Goal: Navigation & Orientation: Find specific page/section

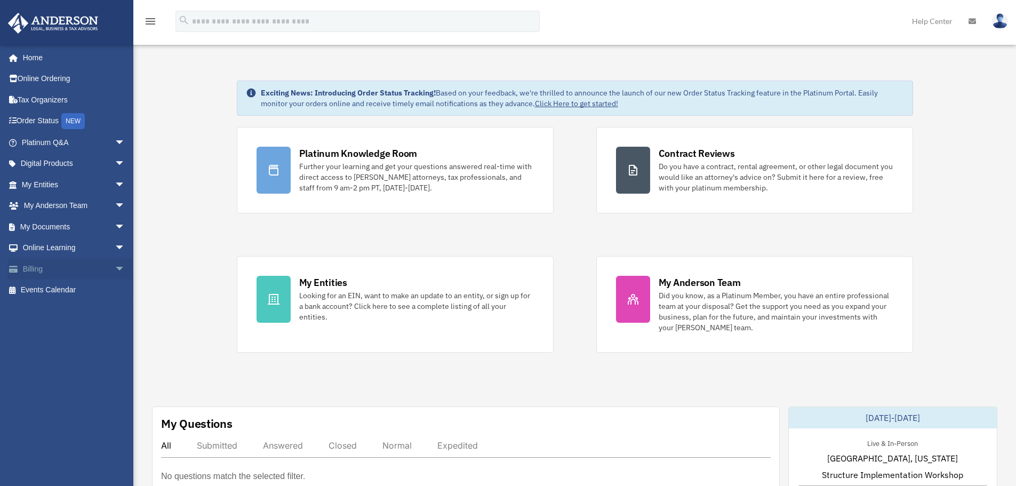
click at [55, 269] on link "Billing arrow_drop_down" at bounding box center [74, 268] width 134 height 21
click at [115, 266] on span "arrow_drop_down" at bounding box center [125, 269] width 21 height 22
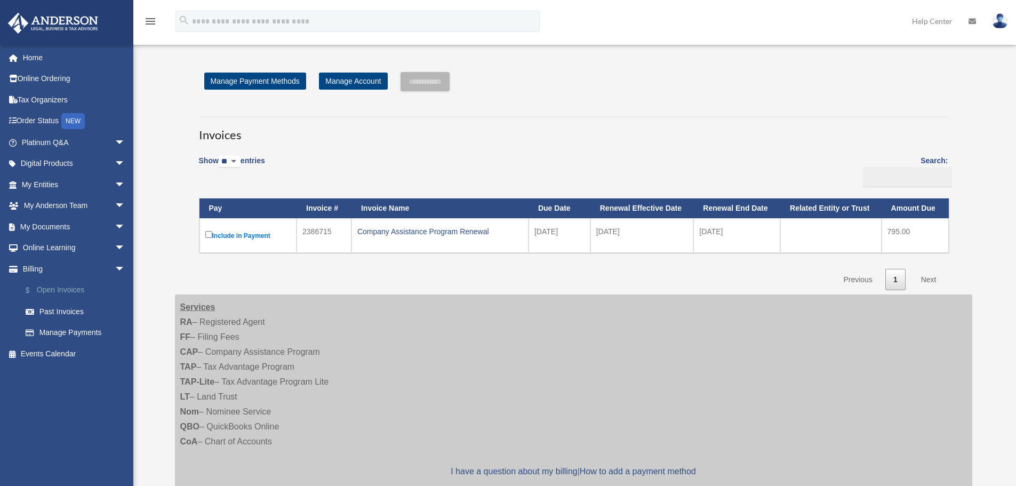
click at [67, 294] on link "$ Open Invoices" at bounding box center [78, 291] width 126 height 22
click at [58, 332] on link "Manage Payments" at bounding box center [78, 332] width 126 height 21
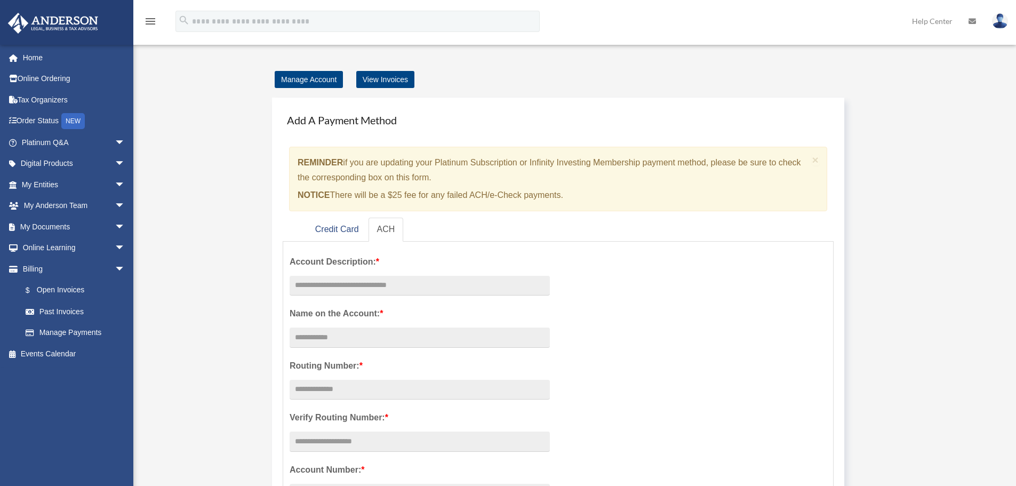
click at [382, 91] on div "Add A Payment Method × REMINDER if you are updating your Platinum Subscription …" at bounding box center [573, 377] width 624 height 581
click at [385, 74] on link "View Invoices" at bounding box center [385, 79] width 58 height 17
click at [62, 223] on link "My Documents arrow_drop_down" at bounding box center [74, 226] width 134 height 21
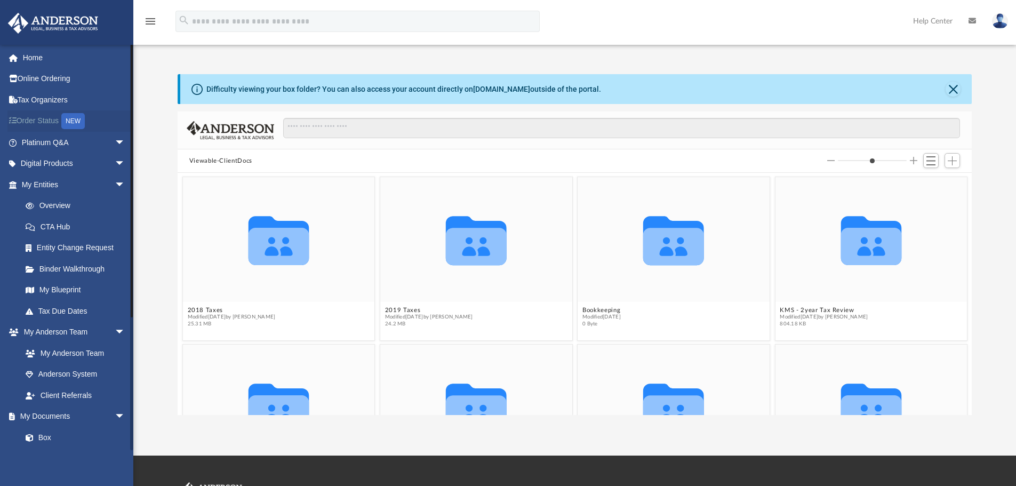
click at [49, 127] on link "Order Status NEW" at bounding box center [74, 121] width 134 height 22
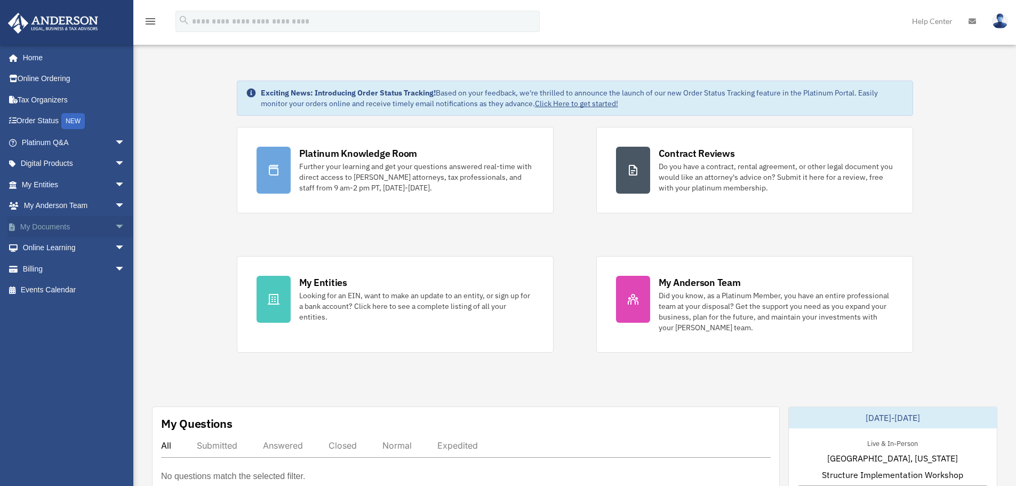
click at [49, 232] on link "My Documents arrow_drop_down" at bounding box center [74, 226] width 134 height 21
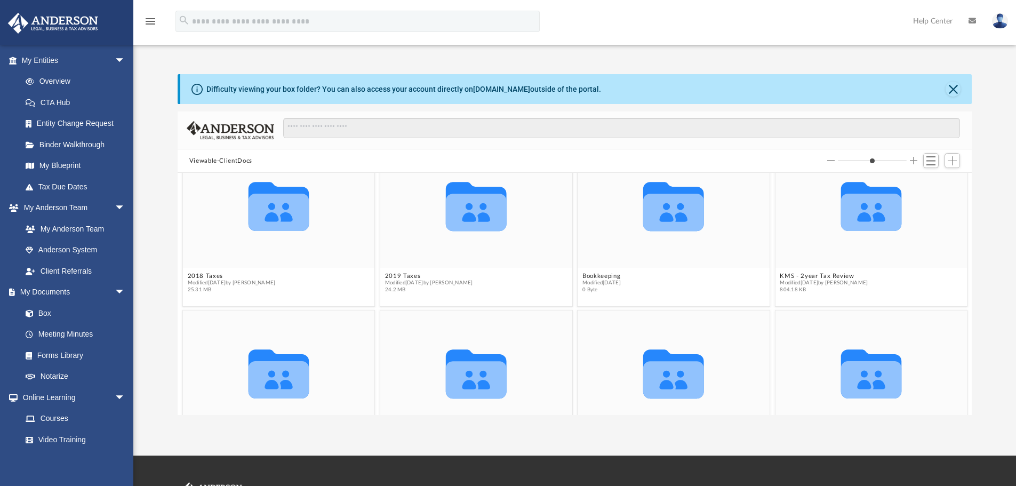
scroll to position [98, 0]
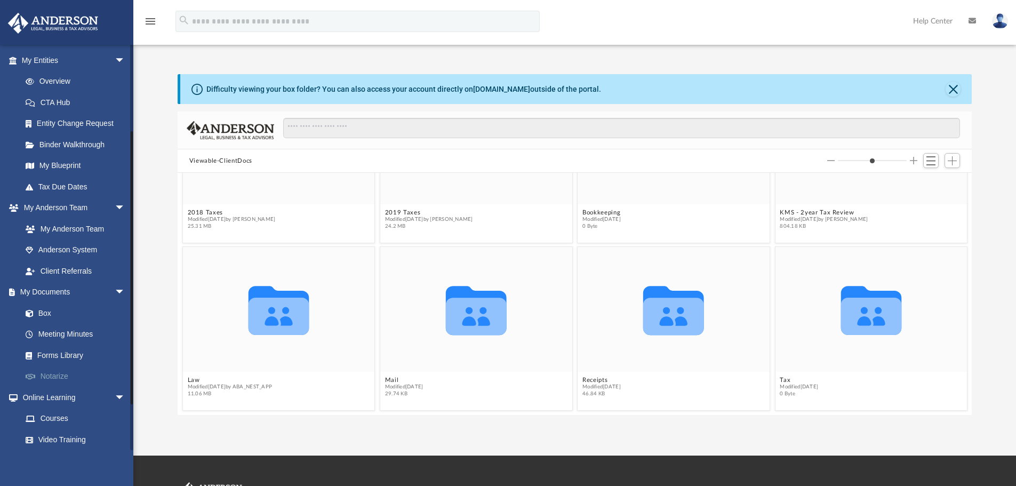
click at [45, 373] on link "Notarize" at bounding box center [78, 376] width 126 height 21
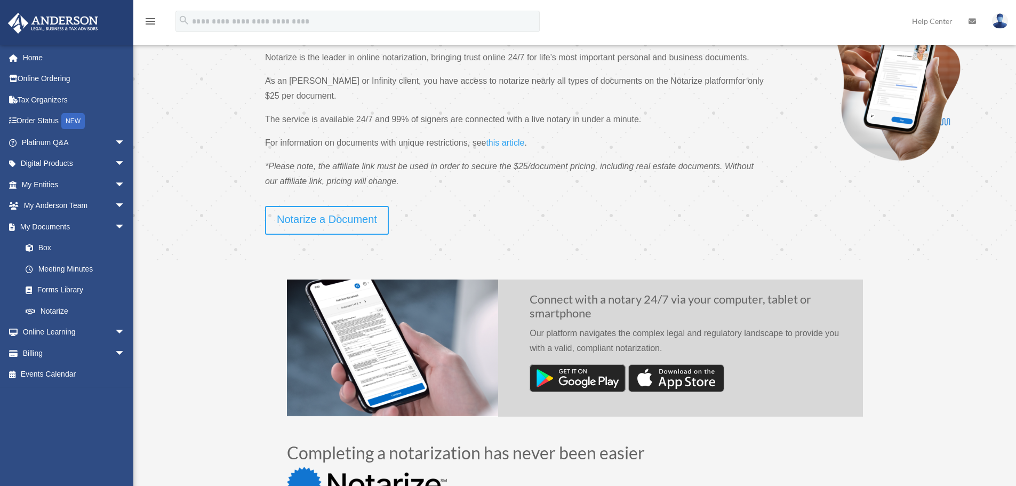
scroll to position [89, 0]
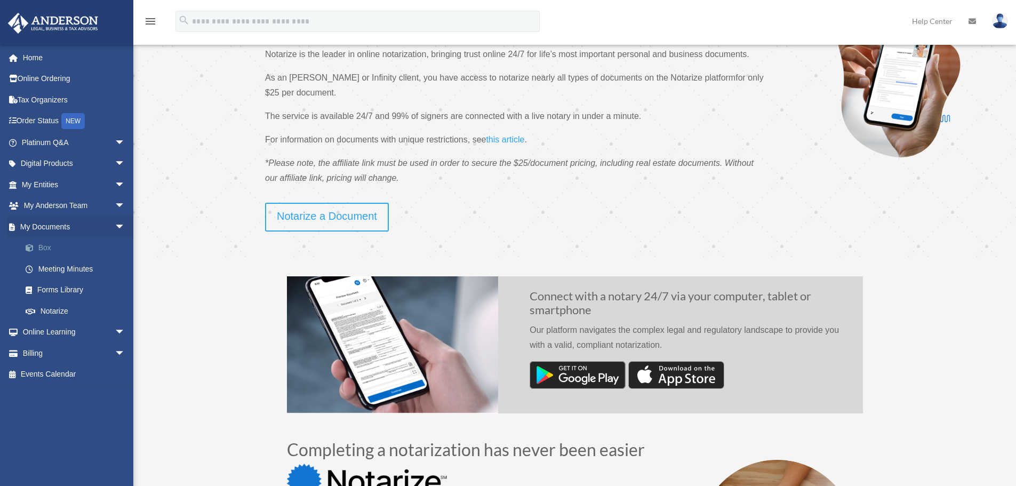
click at [46, 249] on link "Box" at bounding box center [78, 247] width 126 height 21
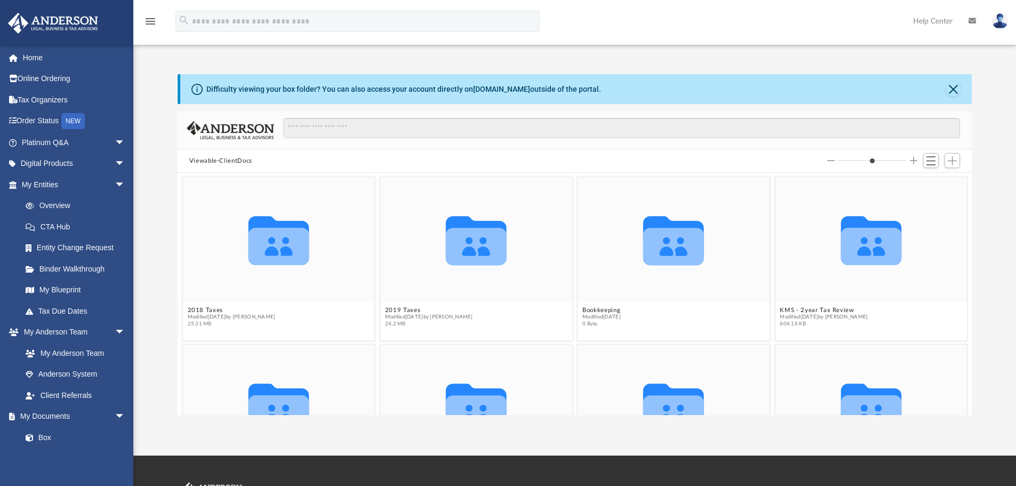
scroll to position [235, 786]
click at [958, 88] on button "Close" at bounding box center [953, 89] width 15 height 15
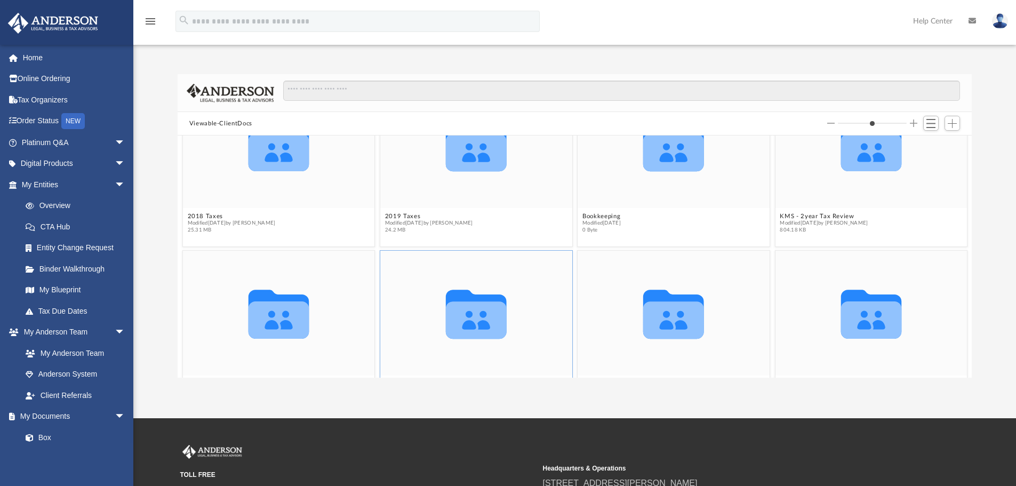
scroll to position [9, 0]
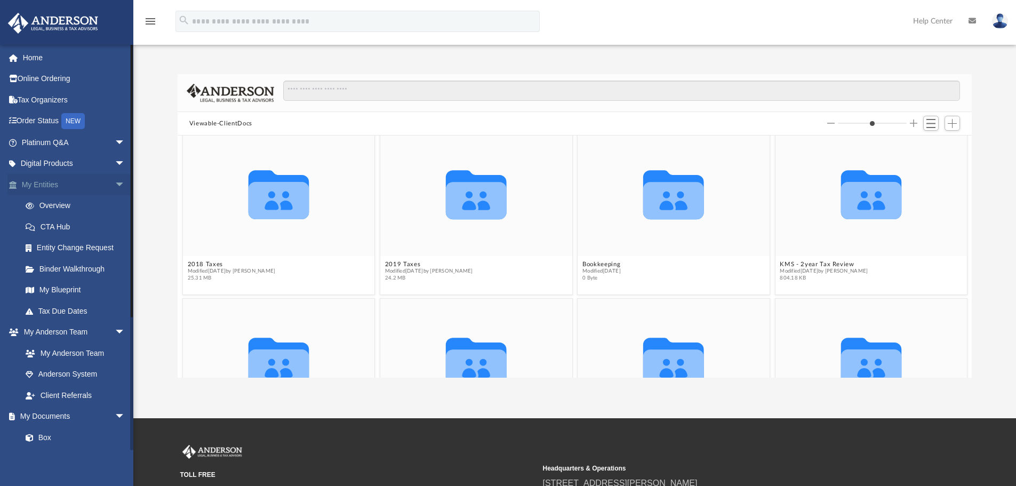
click at [40, 180] on link "My Entities arrow_drop_down" at bounding box center [74, 184] width 134 height 21
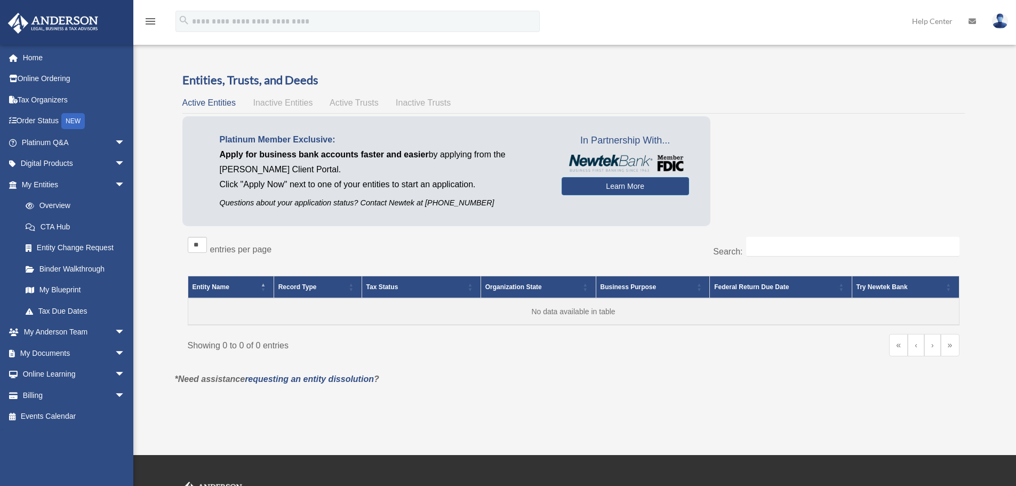
click at [284, 106] on span "Inactive Entities" at bounding box center [283, 102] width 60 height 9
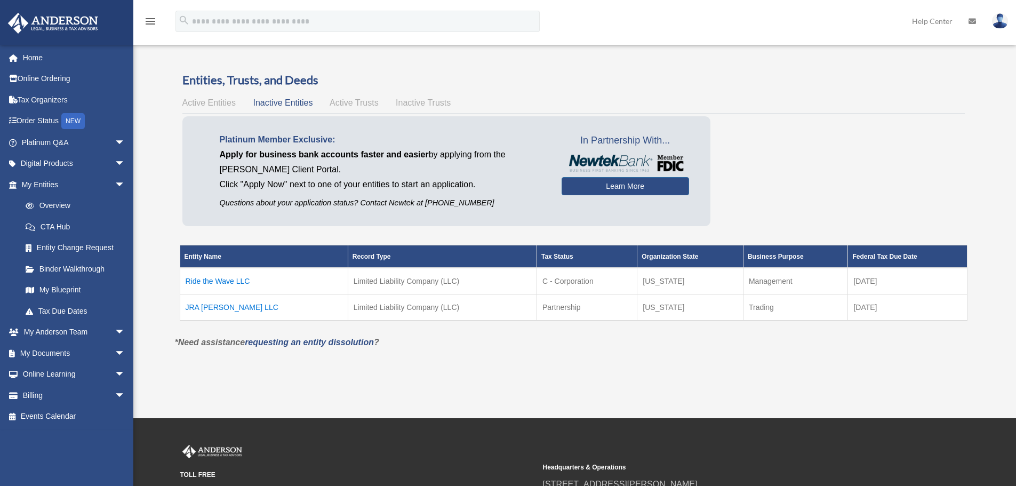
click at [236, 278] on td "Ride the Wave LLC" at bounding box center [264, 281] width 168 height 27
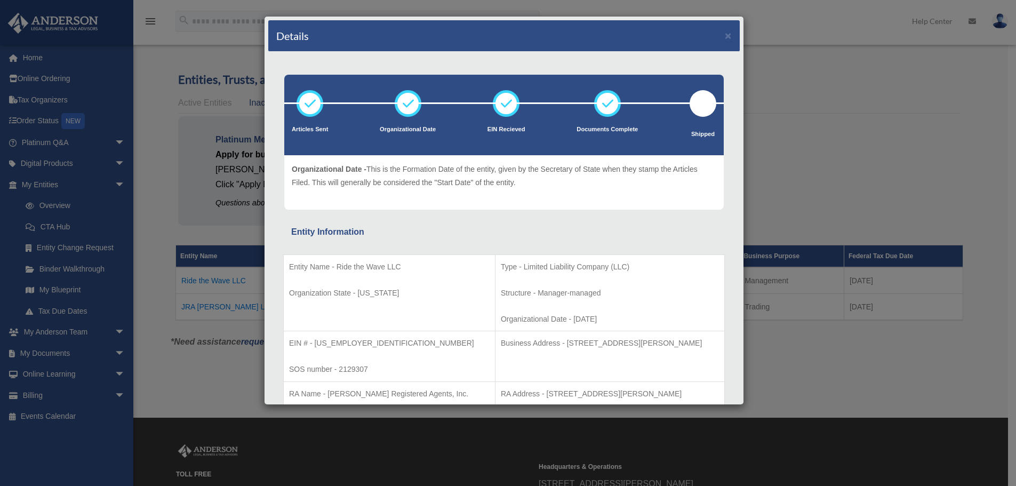
click at [149, 226] on div "Details × Articles Sent Organizational Date" at bounding box center [508, 243] width 1016 height 486
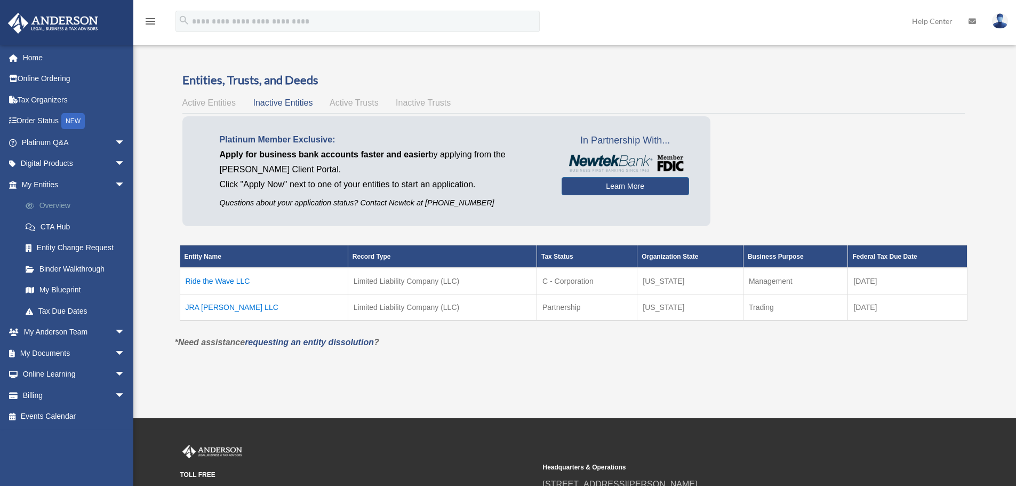
click at [54, 201] on link "Overview" at bounding box center [78, 205] width 126 height 21
click at [54, 223] on link "CTA Hub" at bounding box center [78, 226] width 126 height 21
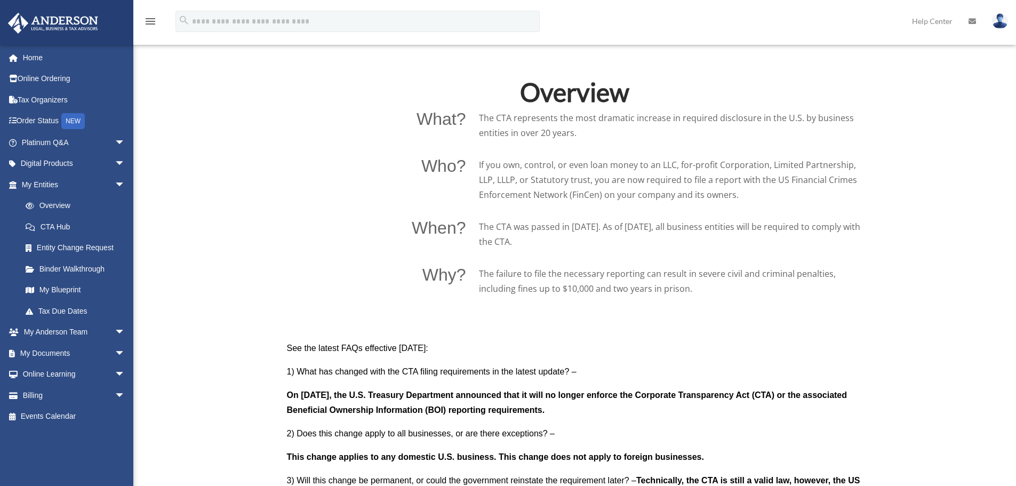
scroll to position [747, 0]
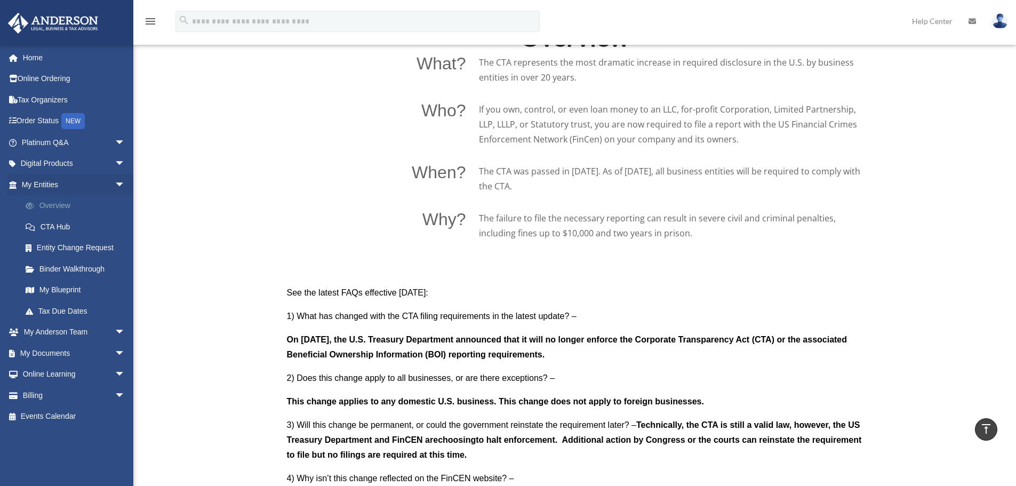
click at [47, 208] on link "Overview" at bounding box center [78, 205] width 126 height 21
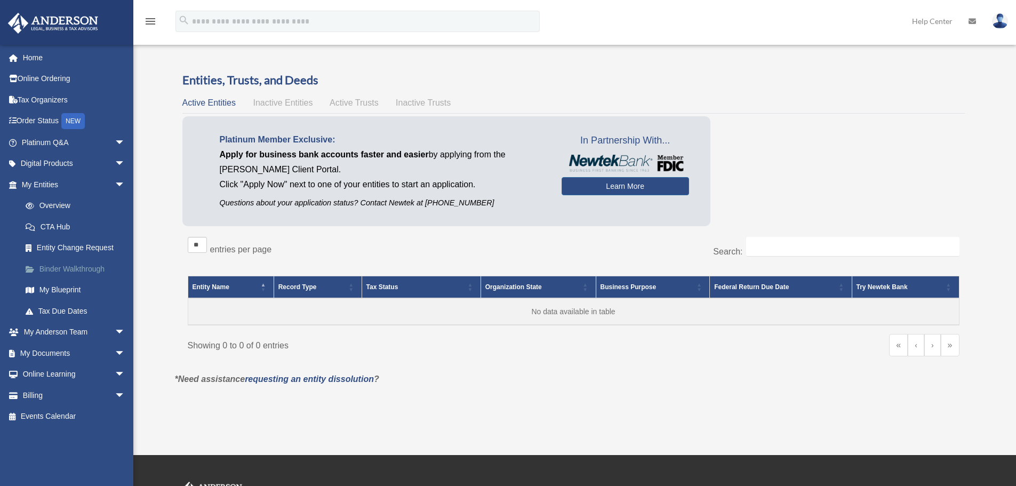
click at [64, 270] on link "Binder Walkthrough" at bounding box center [78, 268] width 126 height 21
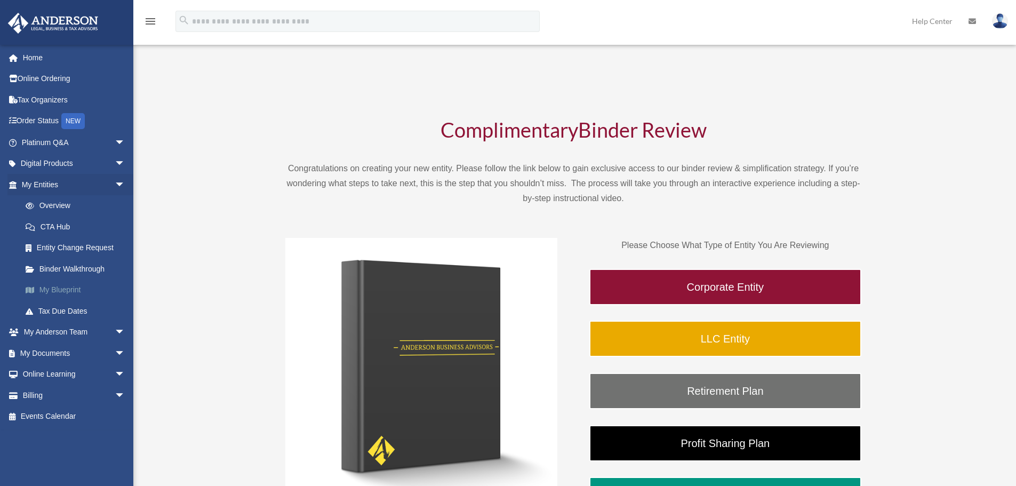
click at [62, 297] on link "My Blueprint" at bounding box center [78, 290] width 126 height 21
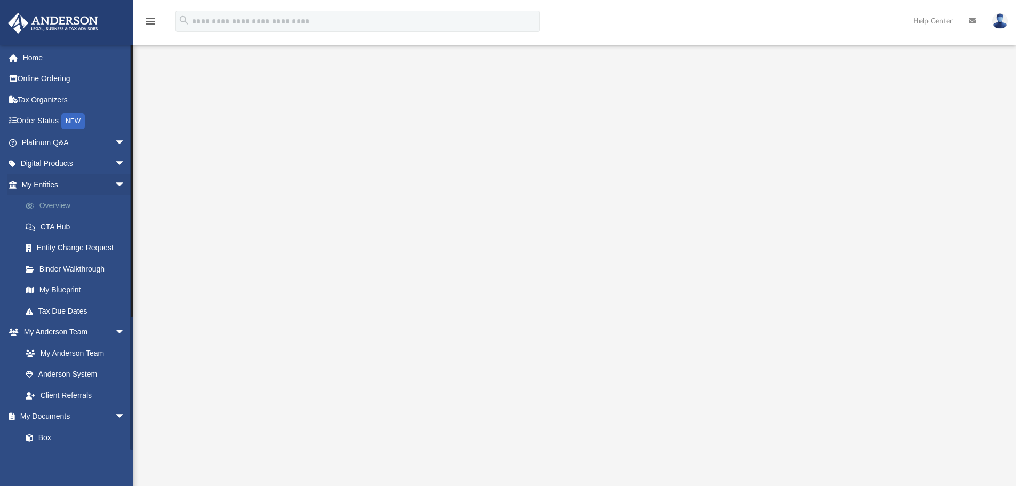
click at [54, 203] on link "Overview" at bounding box center [78, 205] width 126 height 21
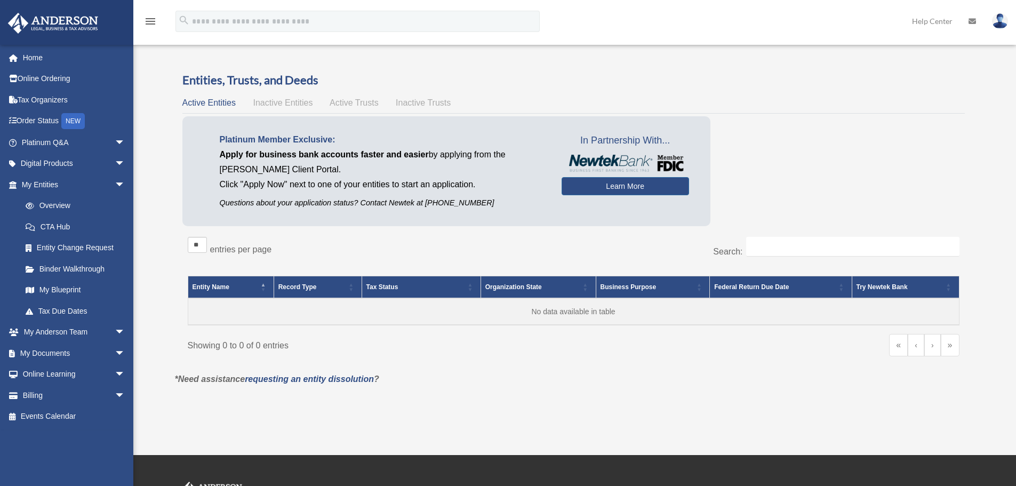
click at [277, 105] on span "Inactive Entities" at bounding box center [283, 102] width 60 height 9
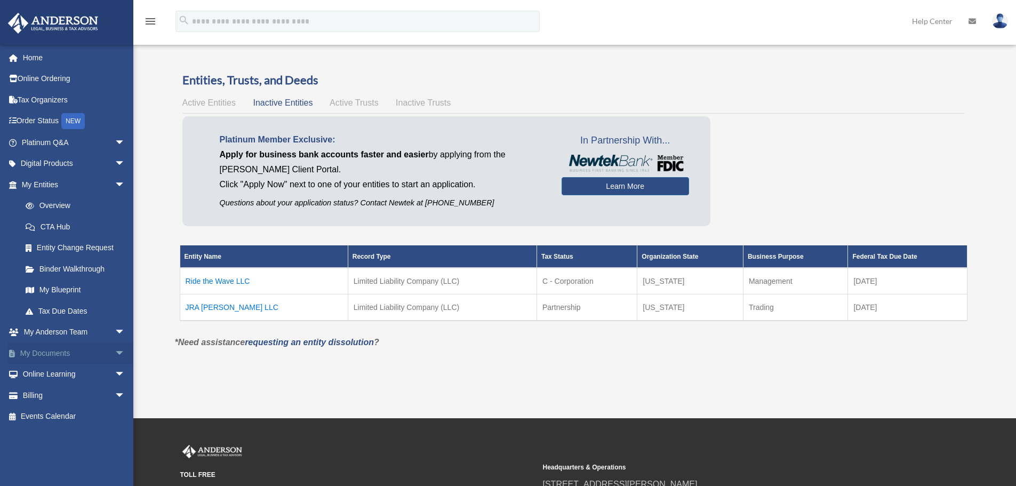
click at [42, 344] on link "My Documents arrow_drop_down" at bounding box center [74, 353] width 134 height 21
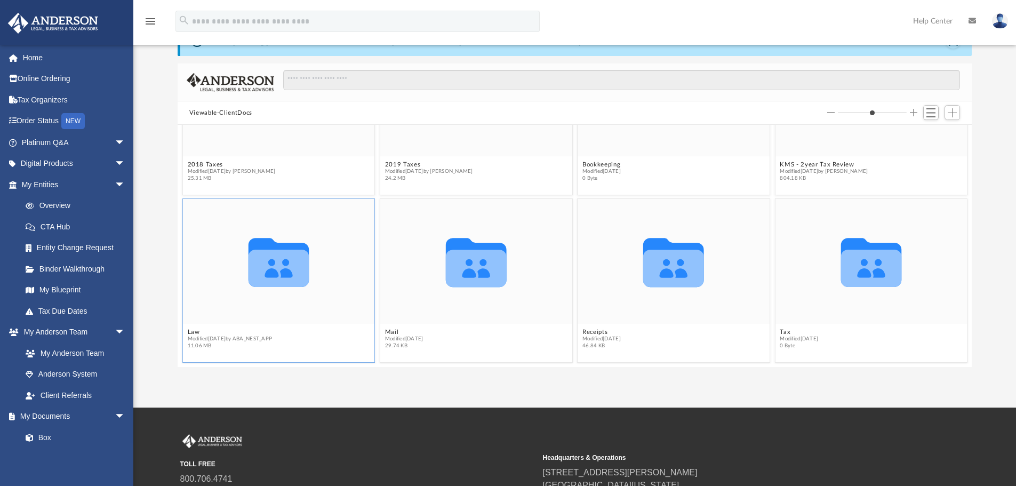
scroll to position [124, 0]
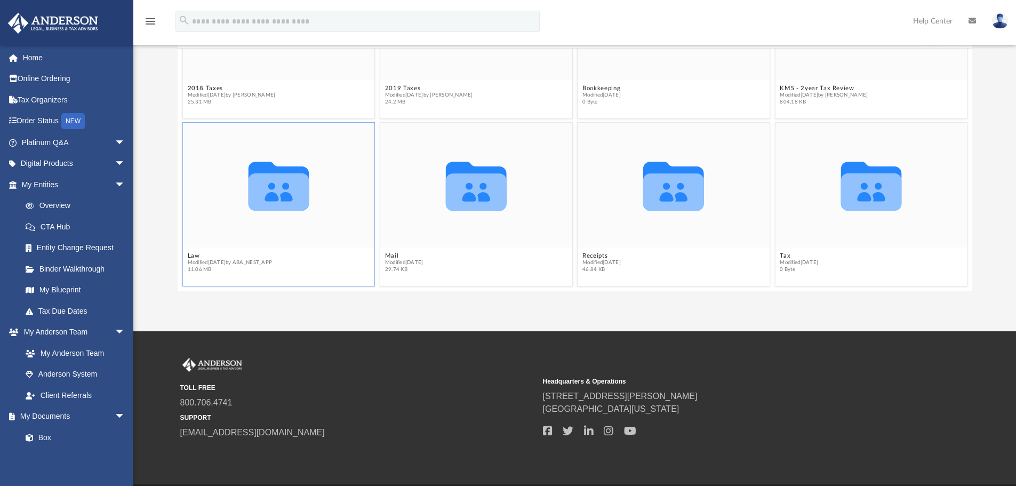
click at [252, 219] on icon "Collaborated Folder" at bounding box center [278, 185] width 115 height 75
click at [300, 195] on icon "grid" at bounding box center [278, 191] width 61 height 37
click at [272, 187] on icon "grid" at bounding box center [278, 186] width 61 height 49
click at [243, 264] on span "Modified [DATE] by ABA_NEST_APP" at bounding box center [229, 262] width 85 height 7
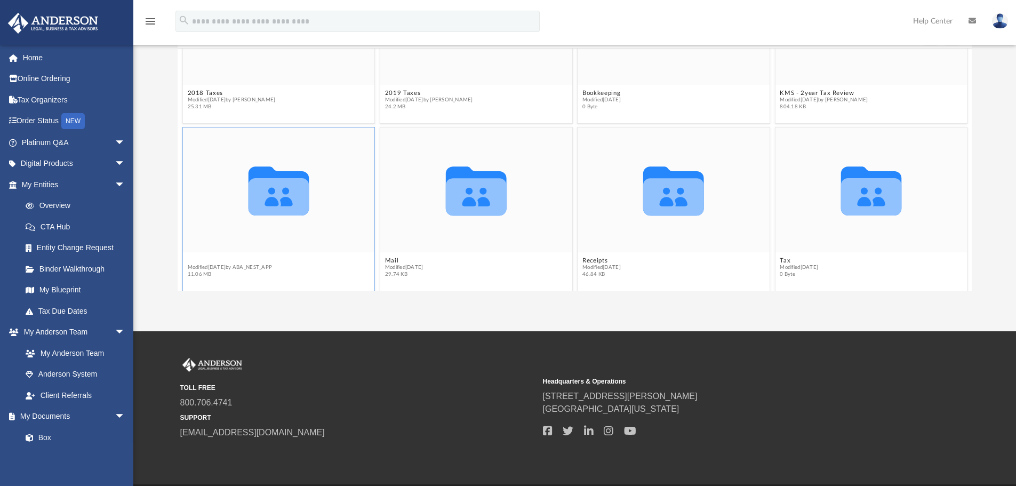
click at [196, 254] on figcaption "Law Modified [DATE] by ABA_NEST_APP 11.06 MB" at bounding box center [279, 267] width 192 height 28
click at [66, 178] on link "My Entities arrow_drop_down" at bounding box center [74, 184] width 134 height 21
click at [52, 182] on link "My Entities arrow_drop_down" at bounding box center [74, 184] width 134 height 21
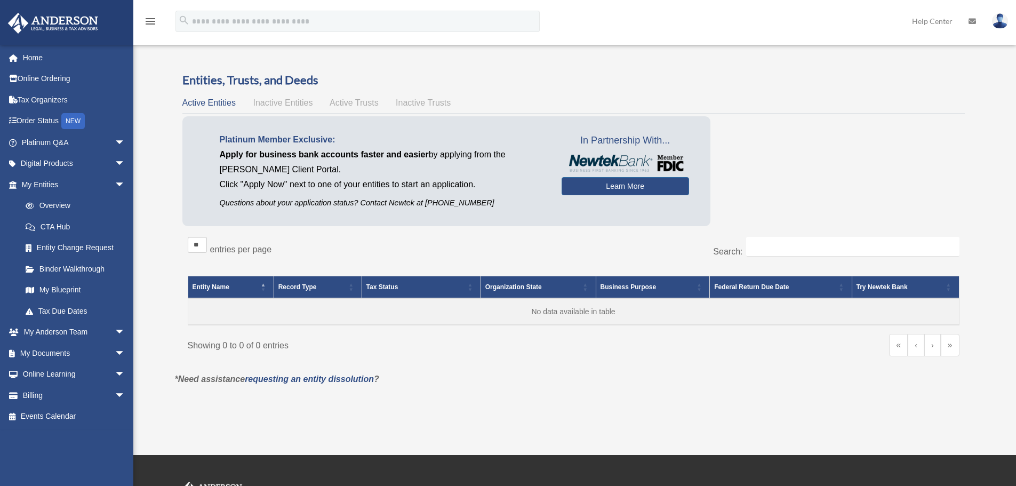
click at [281, 99] on span "Inactive Entities" at bounding box center [283, 102] width 60 height 9
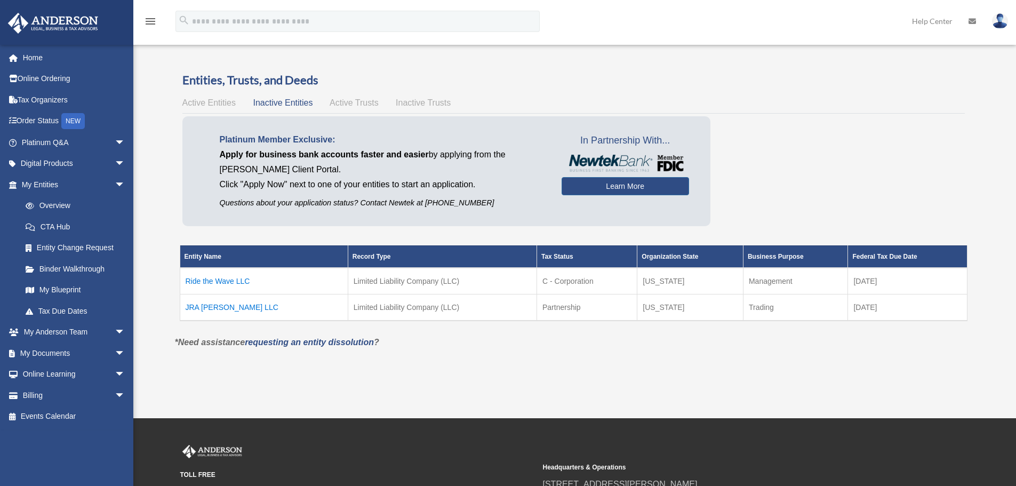
click at [995, 28] on link at bounding box center [1000, 20] width 32 height 47
click at [804, 99] on link "Logout" at bounding box center [840, 93] width 107 height 22
